Goal: Find specific page/section: Find specific page/section

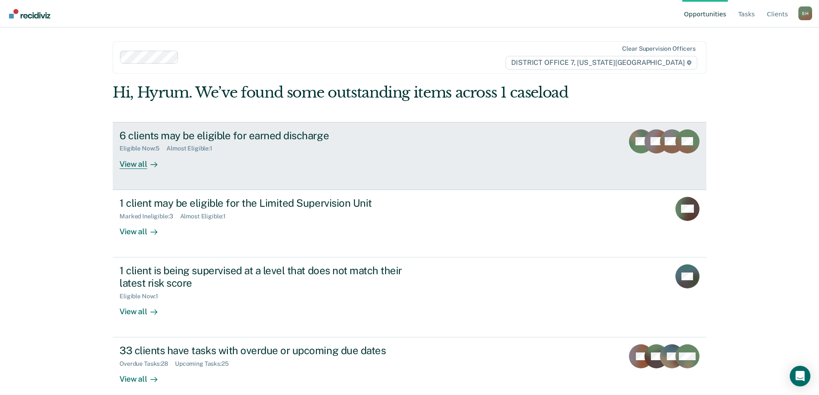
click at [364, 151] on div "Eligible Now : 5 Almost Eligible : 1" at bounding box center [271, 146] width 302 height 11
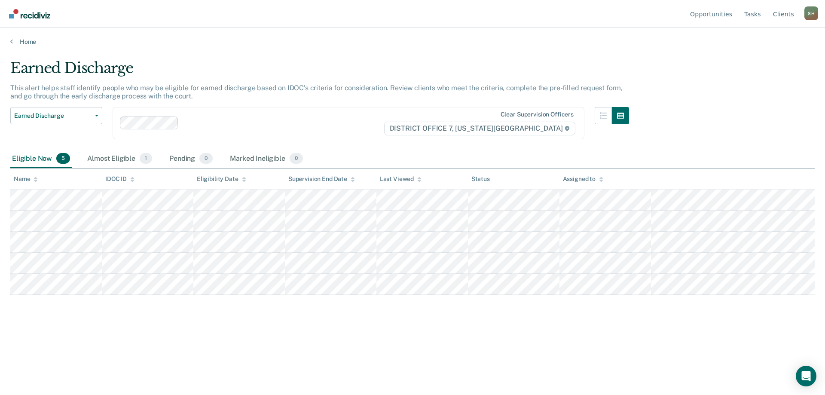
click at [14, 37] on div "Home" at bounding box center [412, 37] width 825 height 18
click at [14, 39] on link "Home" at bounding box center [412, 42] width 805 height 8
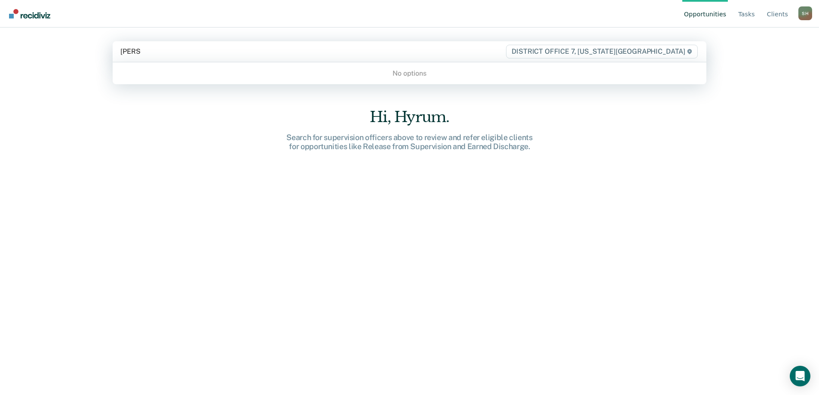
type input "smith"
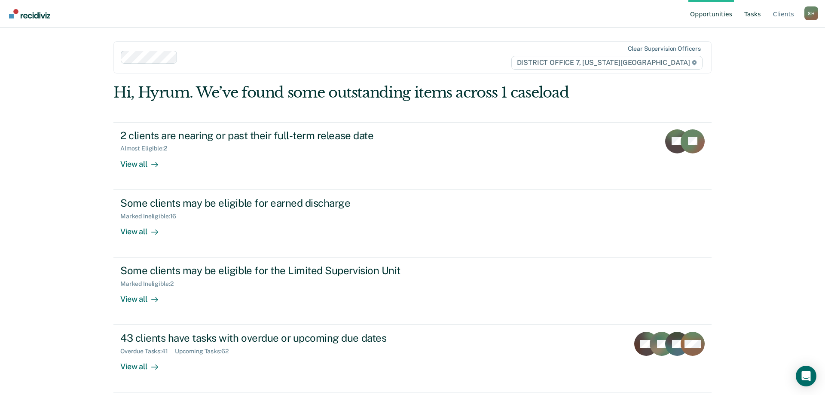
click at [748, 15] on link "Tasks" at bounding box center [753, 14] width 20 height 28
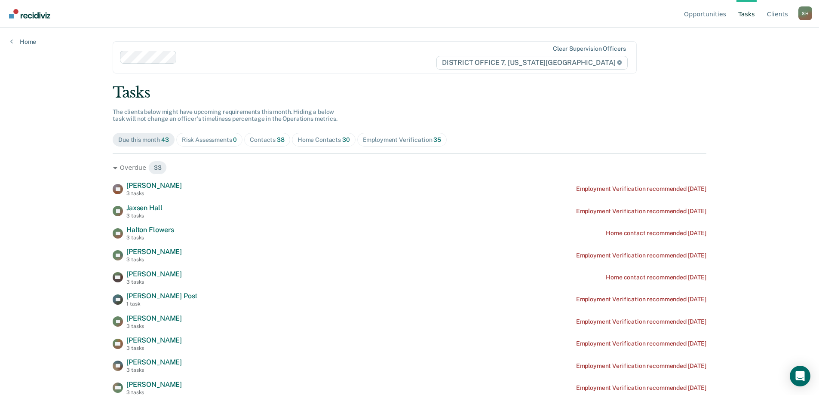
click at [266, 145] on span "Contacts 38" at bounding box center [267, 140] width 46 height 14
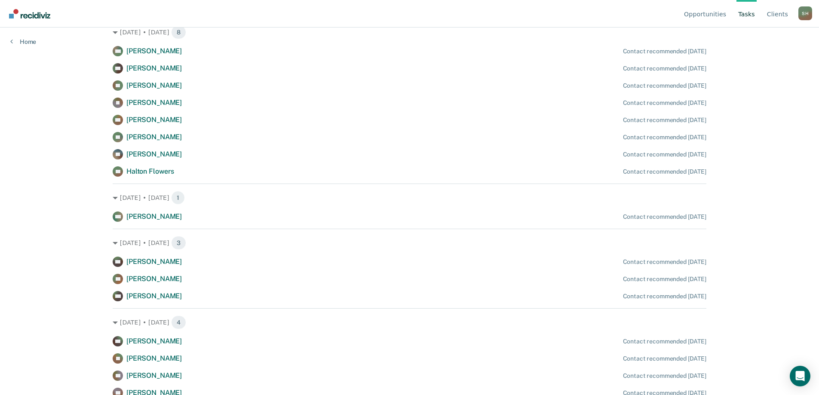
scroll to position [430, 0]
